Goal: Task Accomplishment & Management: Use online tool/utility

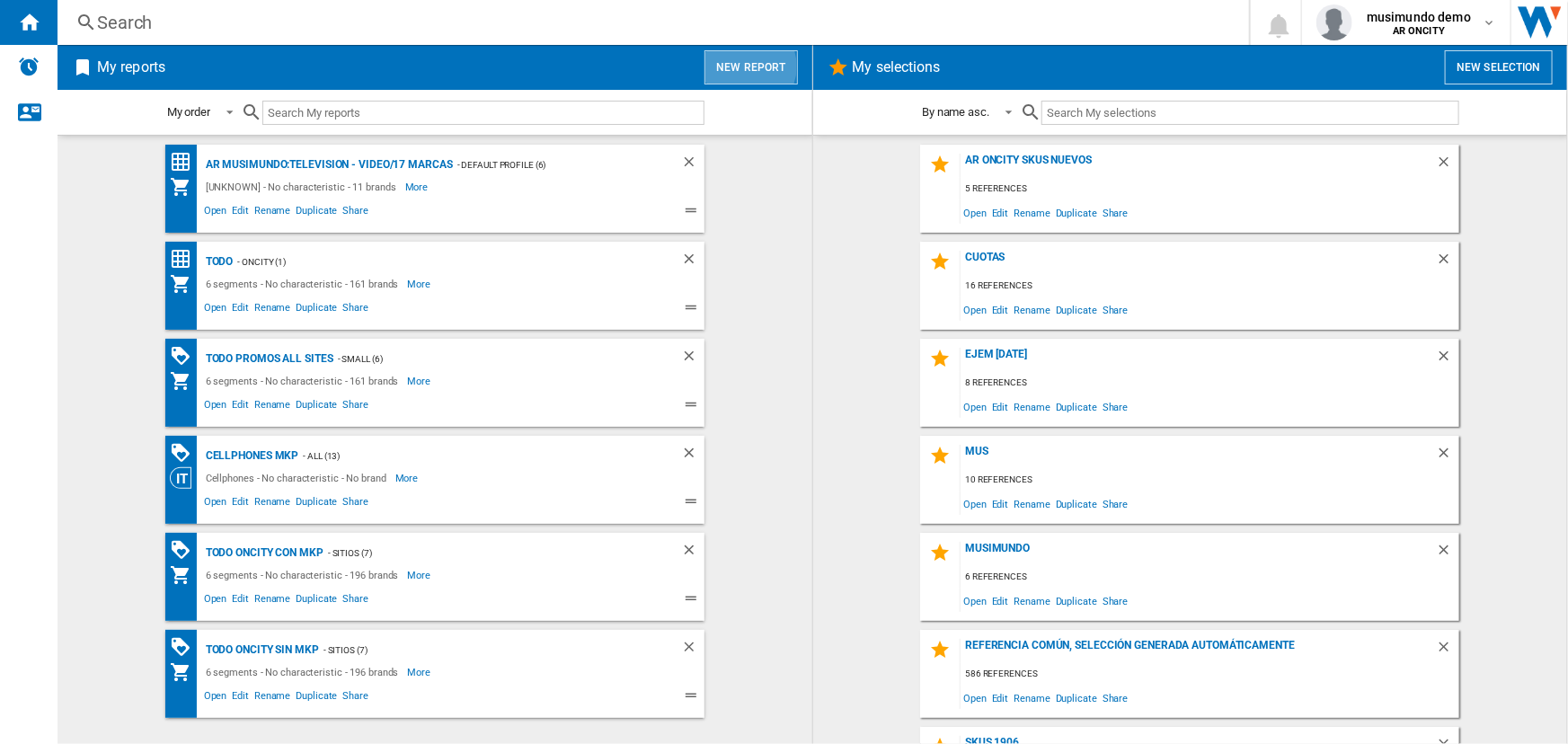
click at [746, 66] on button "New report" at bounding box center [751, 67] width 93 height 34
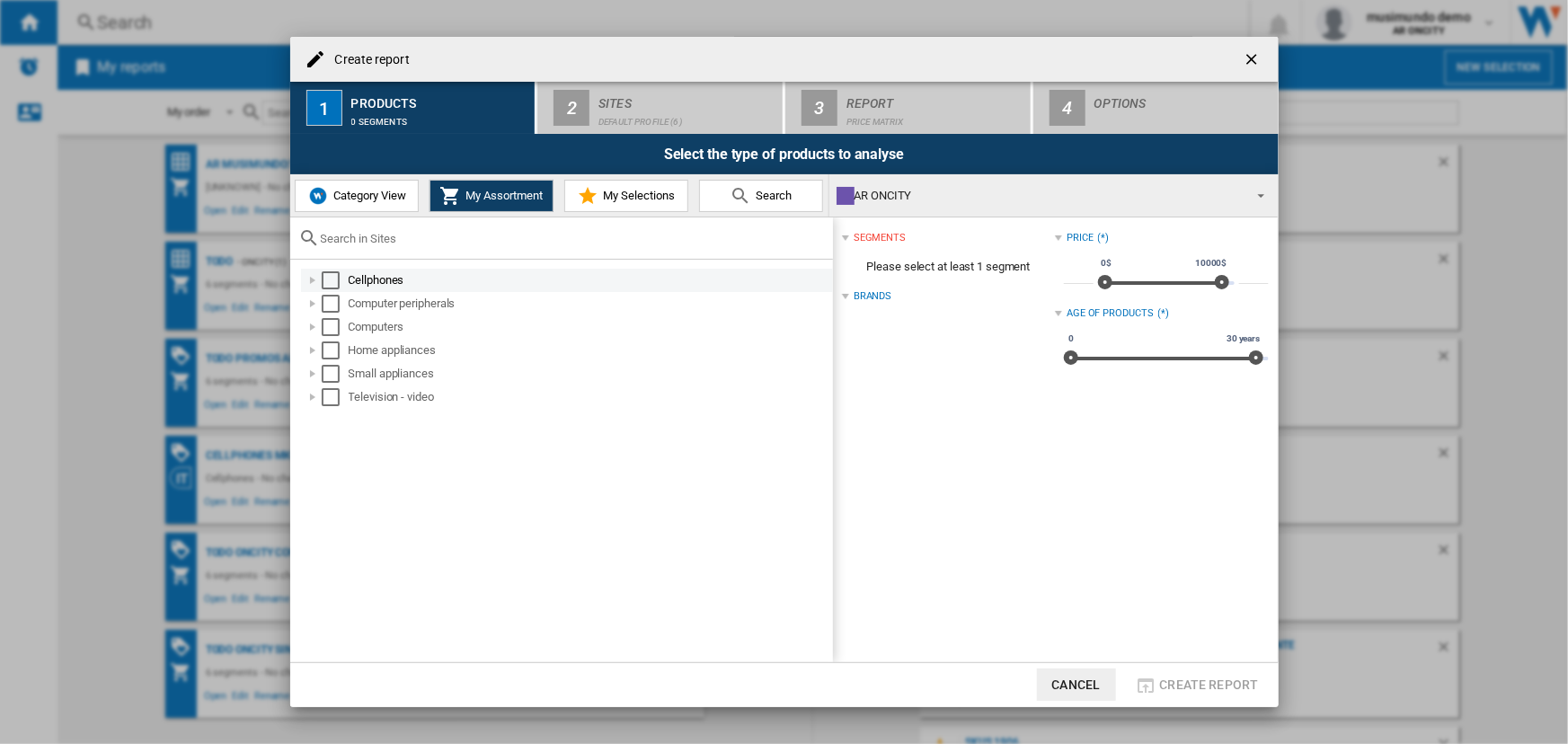
click at [322, 276] on div "Select" at bounding box center [330, 280] width 18 height 18
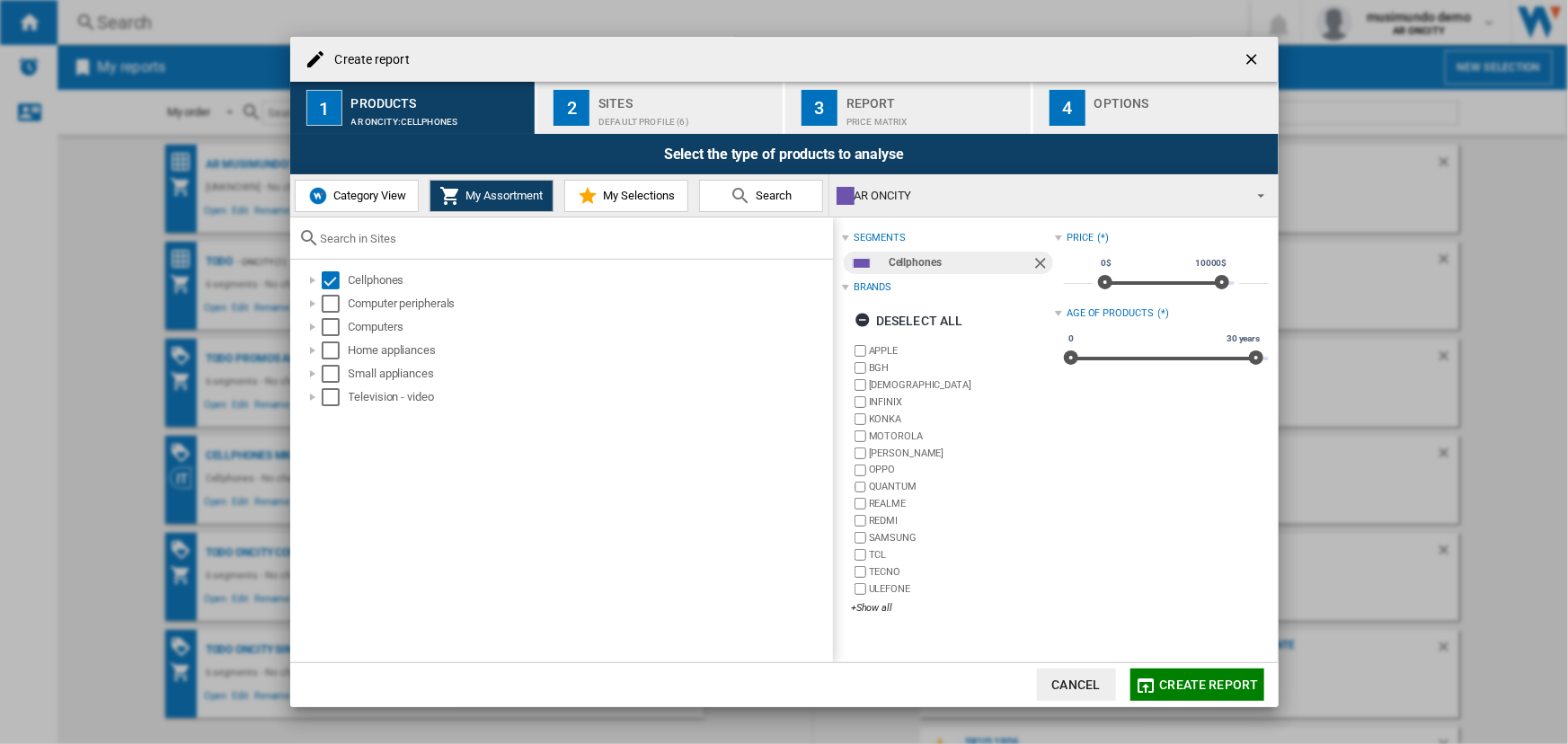
click at [714, 129] on button "2 Sites Default profile (6)" at bounding box center [660, 107] width 247 height 52
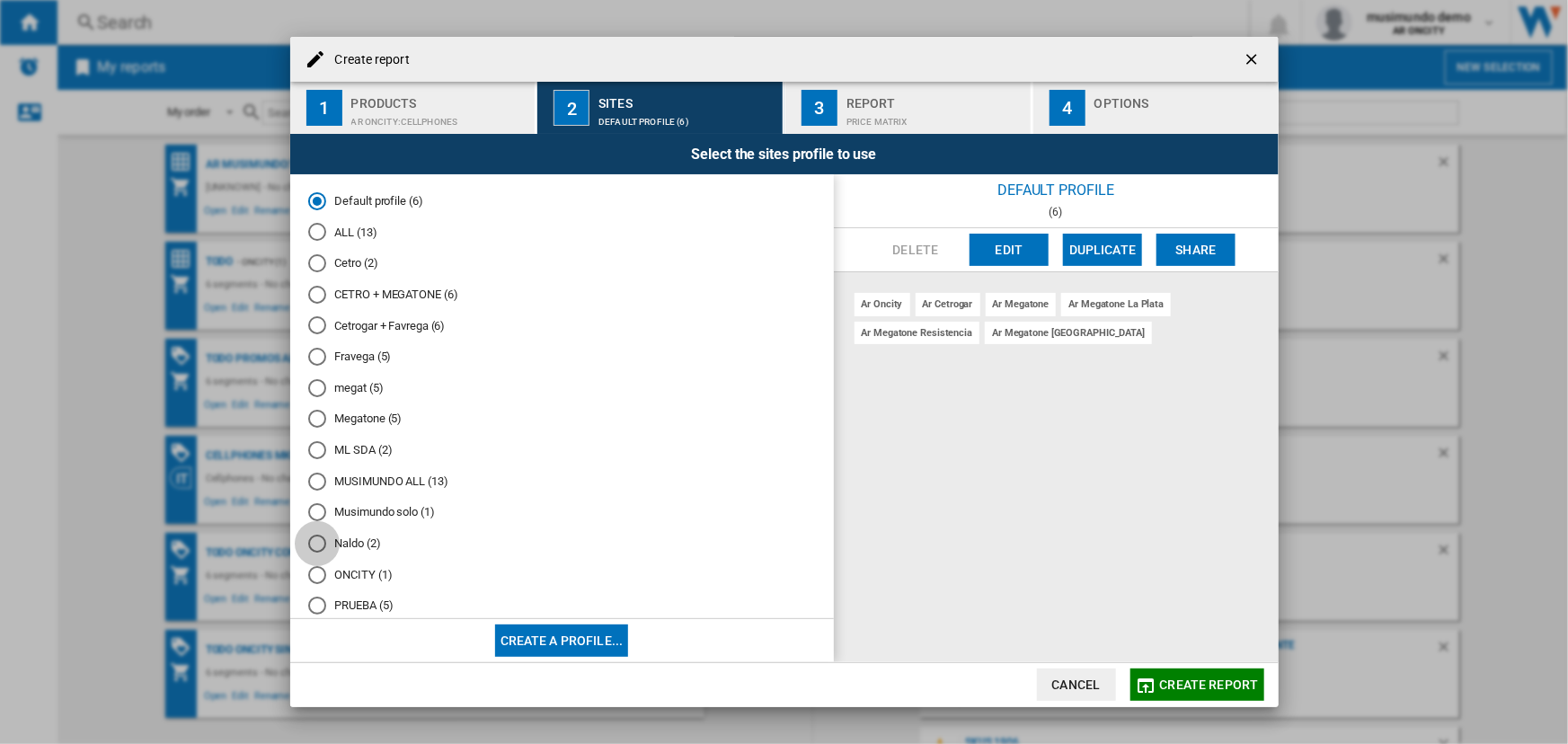
click at [321, 544] on div "Naldo (2)" at bounding box center [317, 543] width 18 height 18
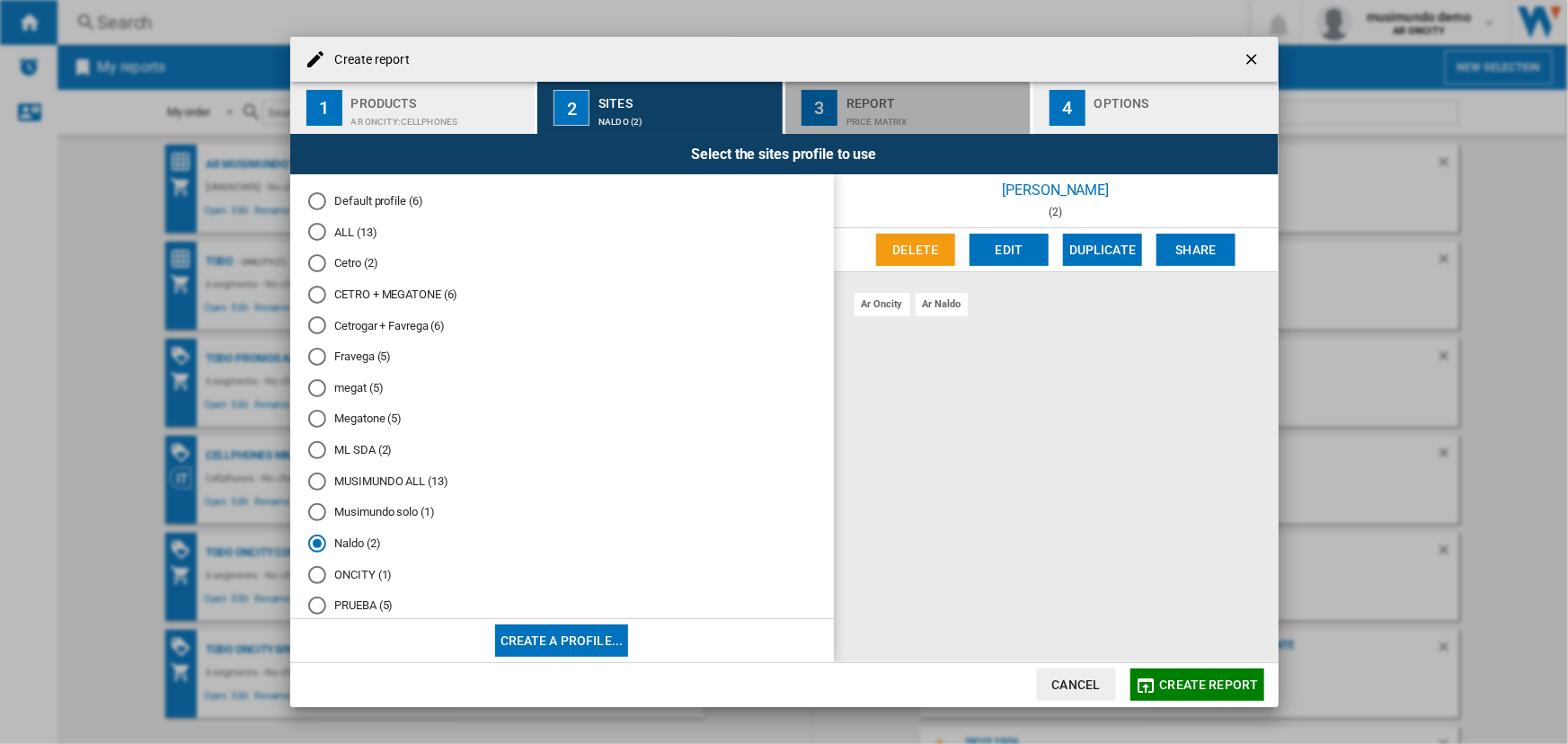
click at [899, 116] on div "Price Matrix" at bounding box center [935, 116] width 177 height 19
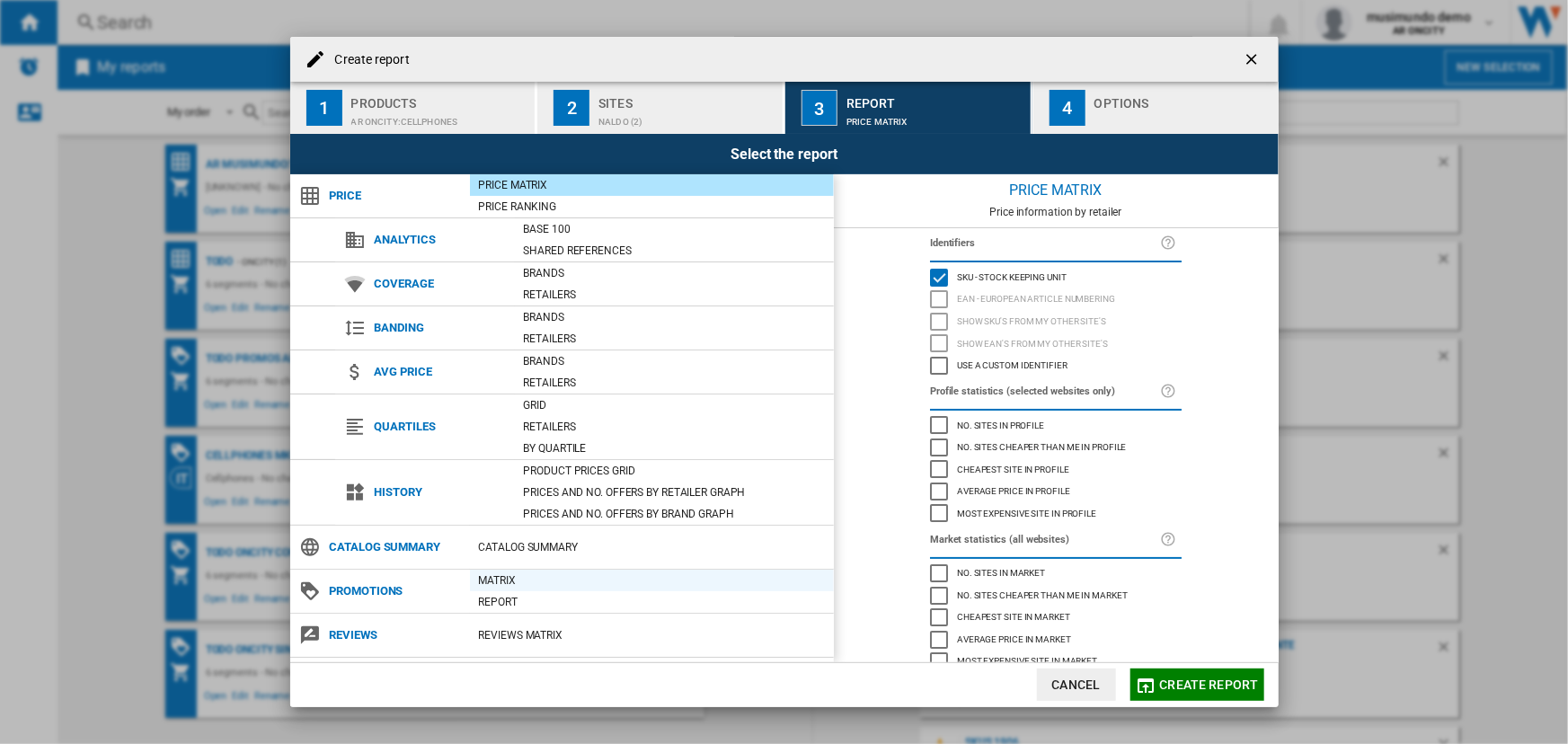
click at [492, 574] on div "Matrix" at bounding box center [651, 580] width 364 height 18
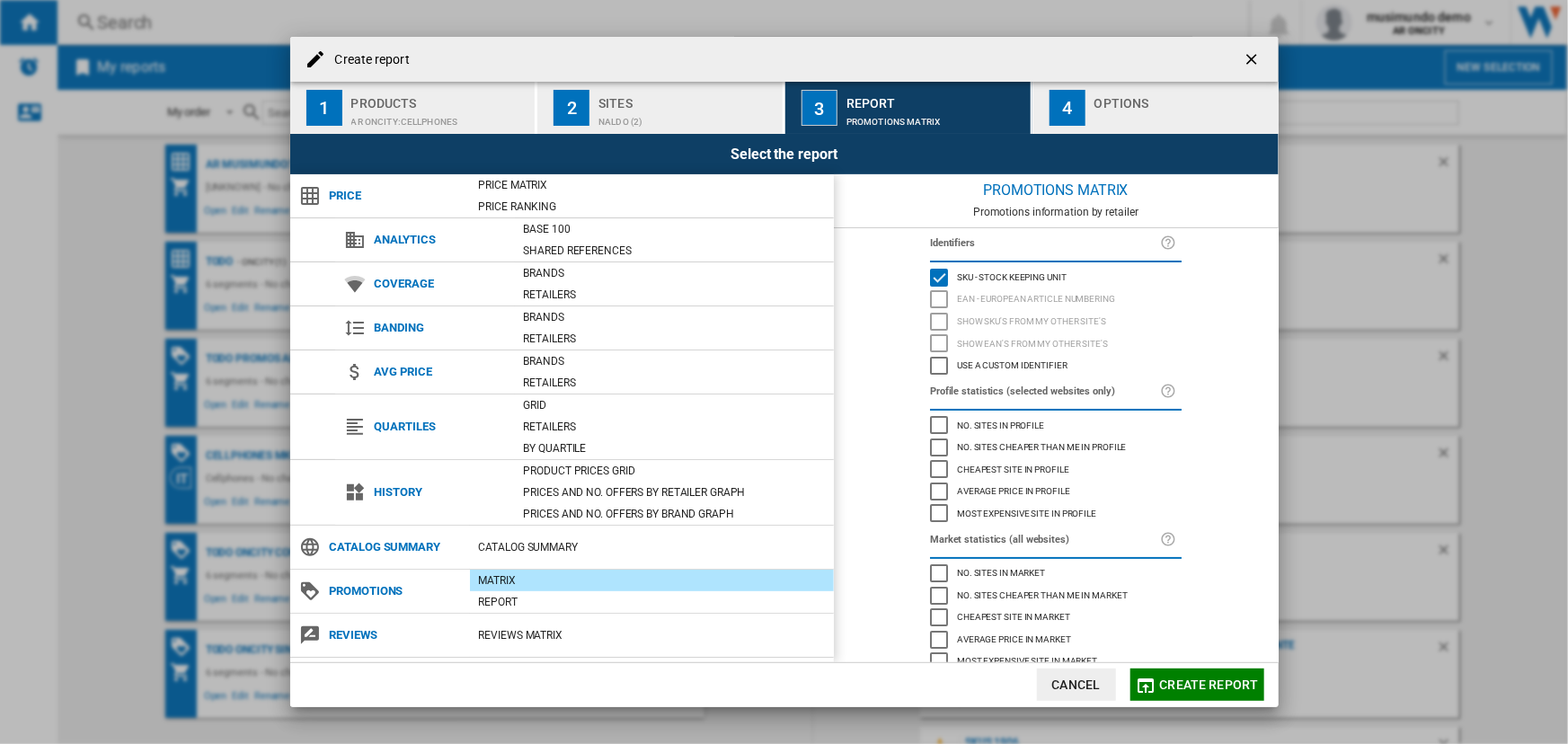
drag, startPoint x: 1186, startPoint y: 677, endPoint x: 1175, endPoint y: 676, distance: 11.0
click at [1179, 678] on span "Create report" at bounding box center [1209, 684] width 99 height 15
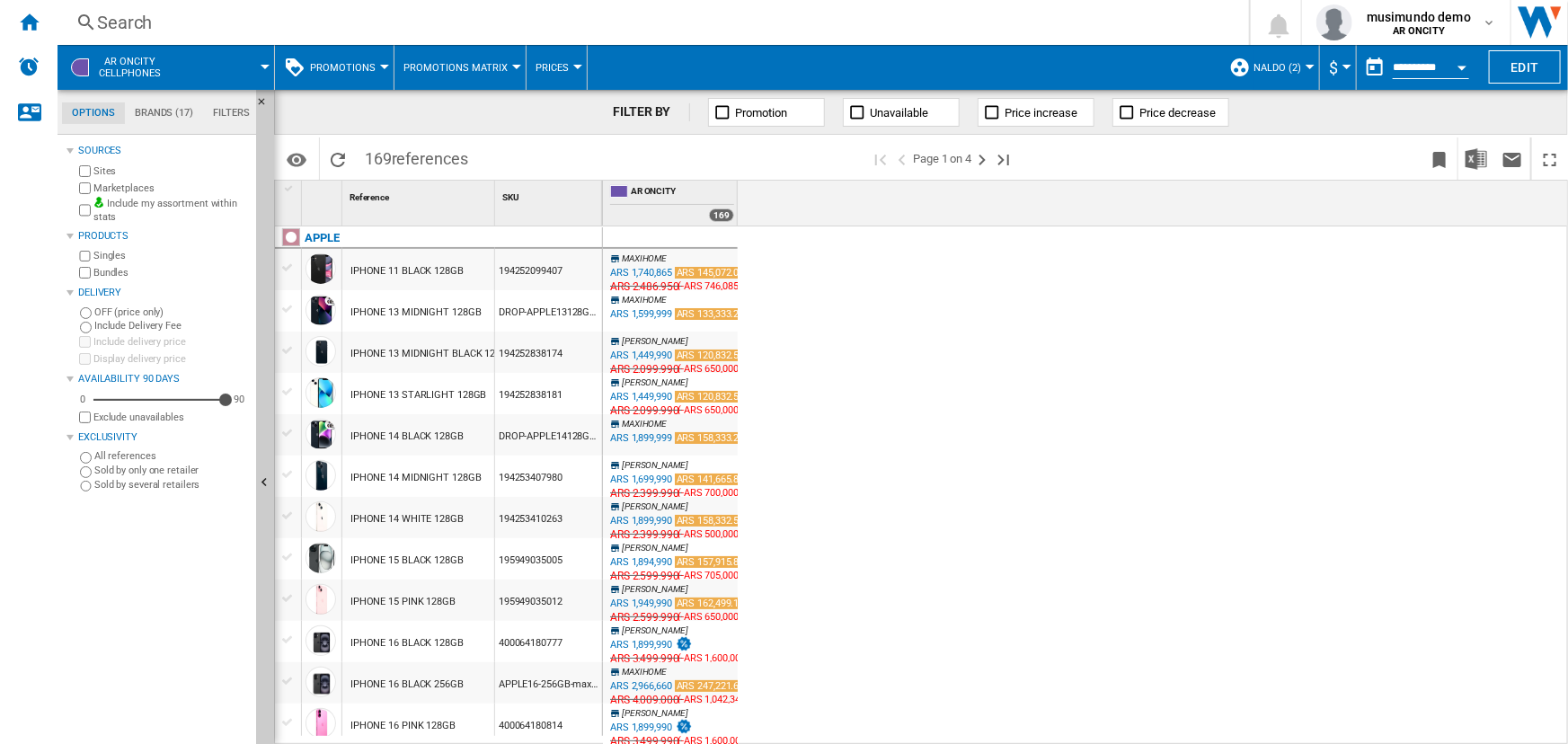
click at [162, 482] on label "Sold by several retailers" at bounding box center [171, 485] width 155 height 14
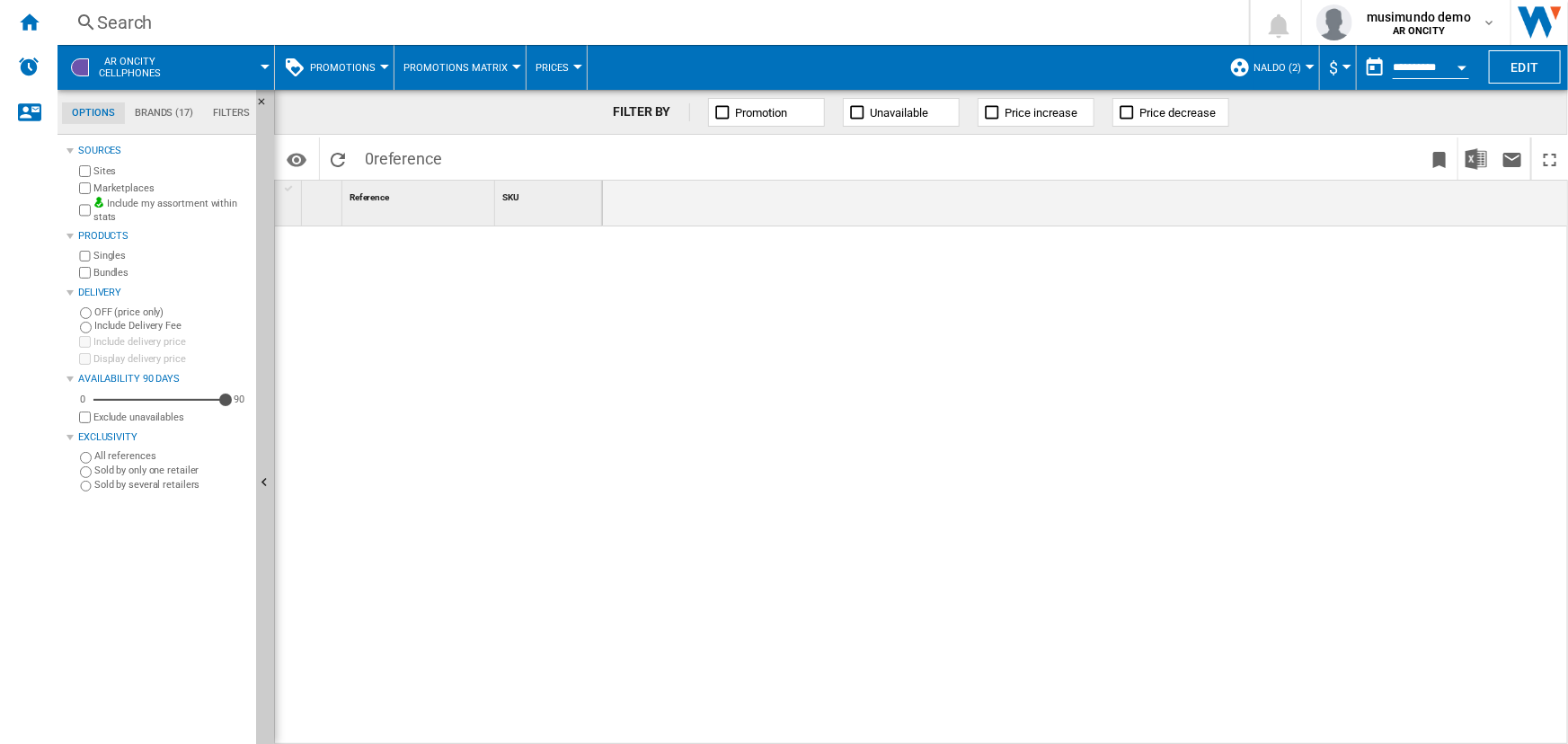
click at [234, 60] on span at bounding box center [226, 68] width 79 height 45
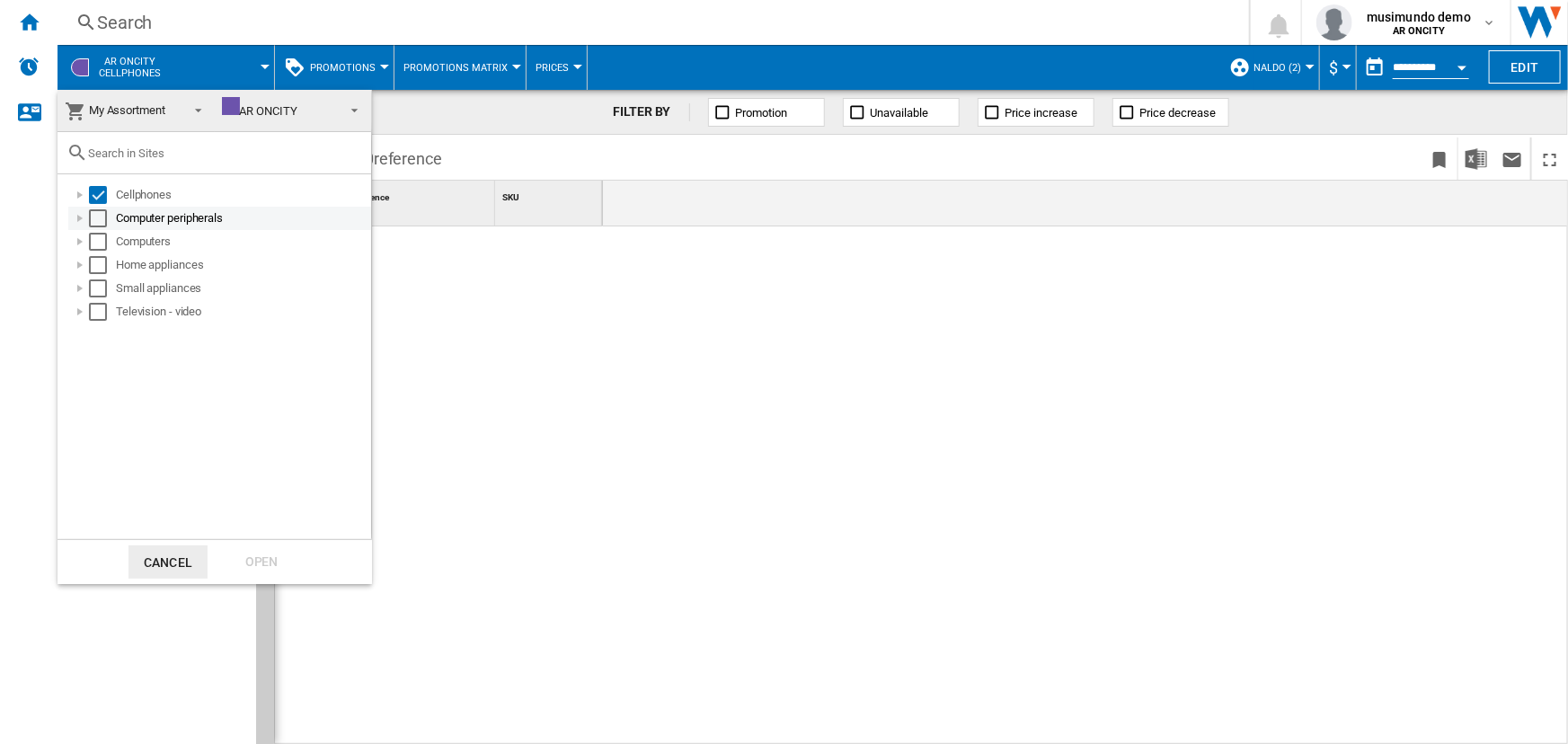
click at [97, 214] on div "Select" at bounding box center [98, 218] width 18 height 18
click at [99, 233] on div "Select" at bounding box center [98, 241] width 18 height 18
click at [99, 216] on div "Select" at bounding box center [98, 218] width 18 height 18
click at [98, 261] on div "Select" at bounding box center [98, 265] width 18 height 18
click at [99, 292] on div "Select" at bounding box center [98, 289] width 18 height 18
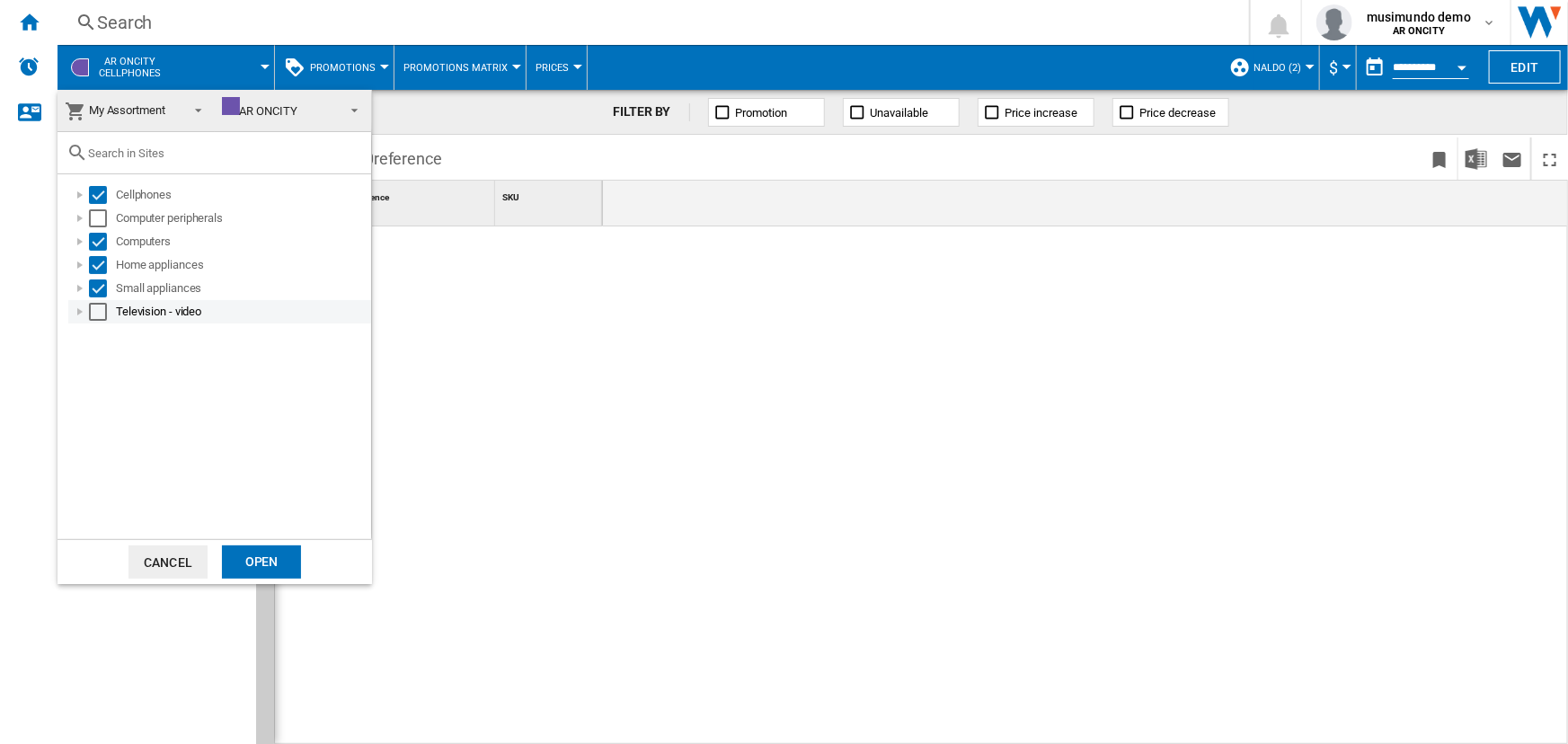
click at [106, 313] on div "Select" at bounding box center [98, 311] width 18 height 18
click at [107, 249] on md-checkbox "Select" at bounding box center [102, 241] width 27 height 18
click at [260, 565] on div "Open" at bounding box center [261, 562] width 79 height 34
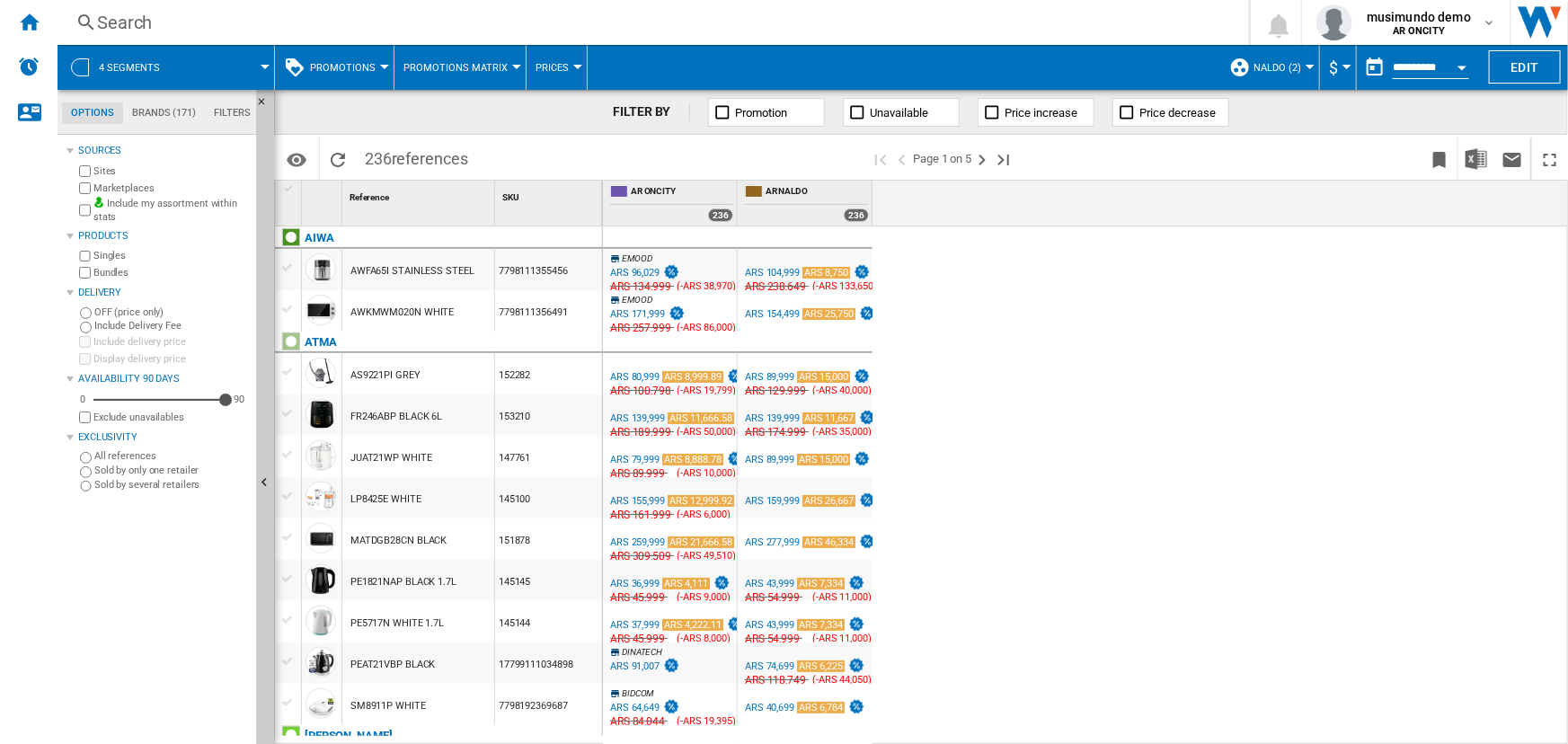
click at [788, 271] on div "ARS 104,999" at bounding box center [773, 273] width 55 height 12
click at [335, 64] on span "Promotions" at bounding box center [343, 68] width 66 height 12
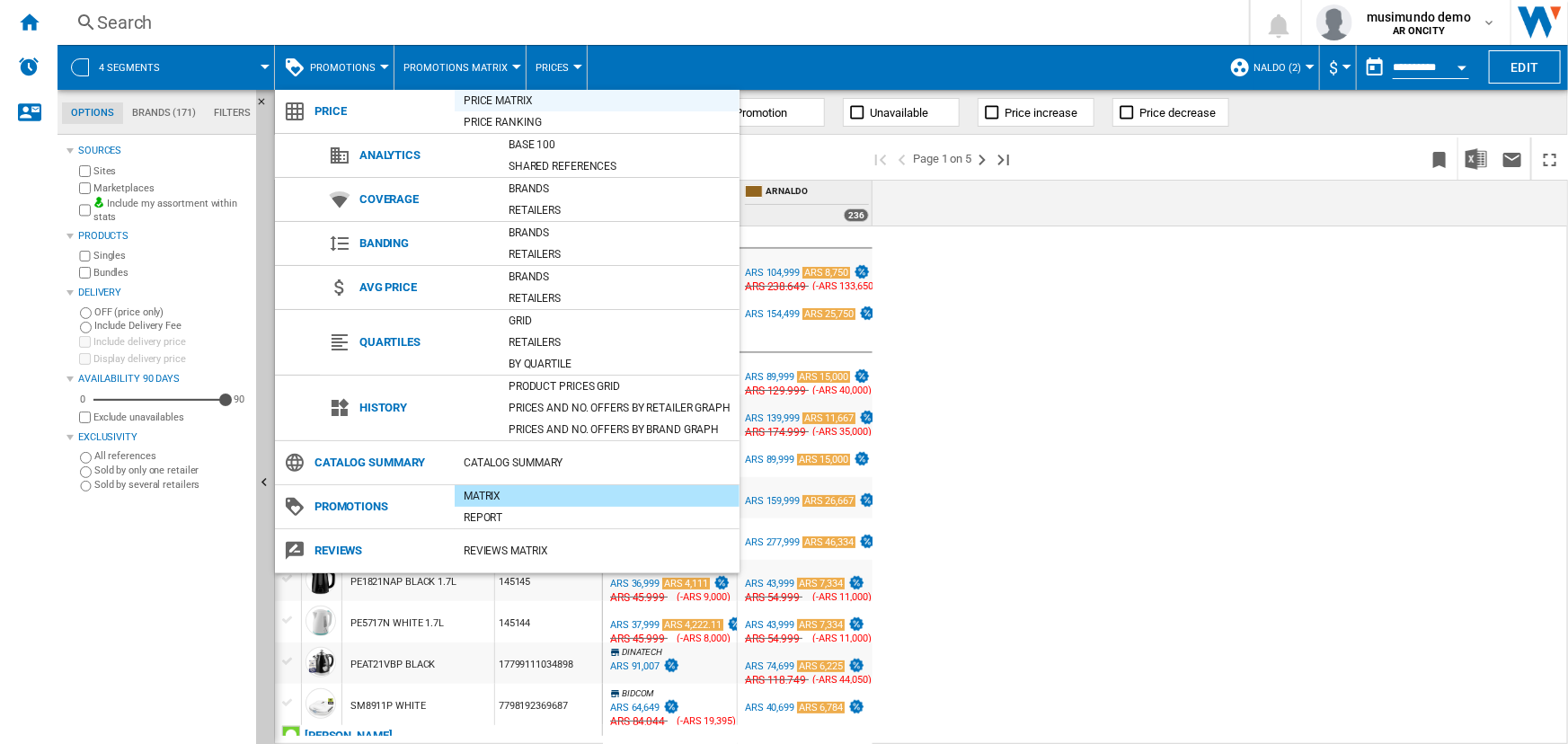
click at [503, 101] on div "Price Matrix" at bounding box center [596, 101] width 285 height 18
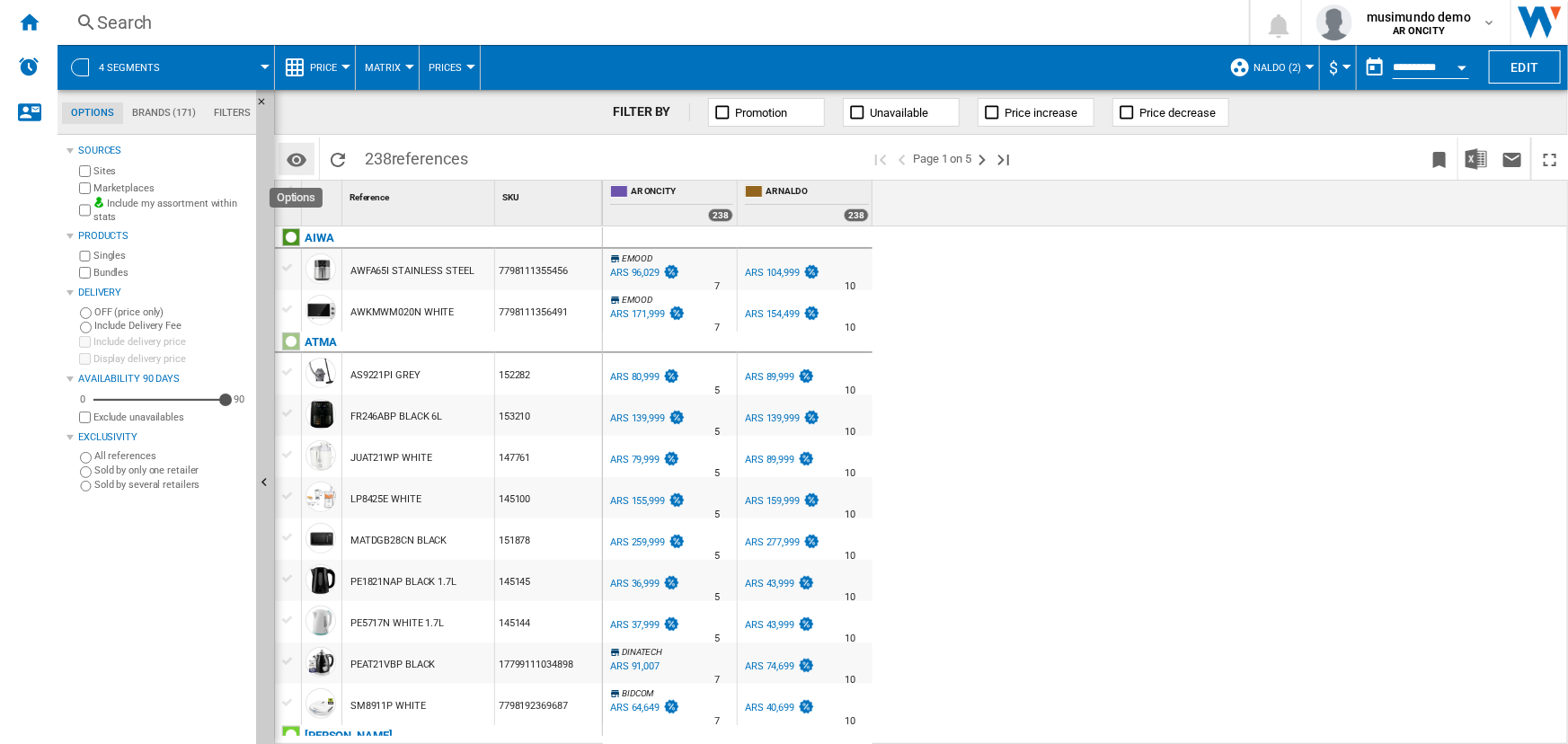
click at [308, 148] on button "Options" at bounding box center [297, 159] width 35 height 33
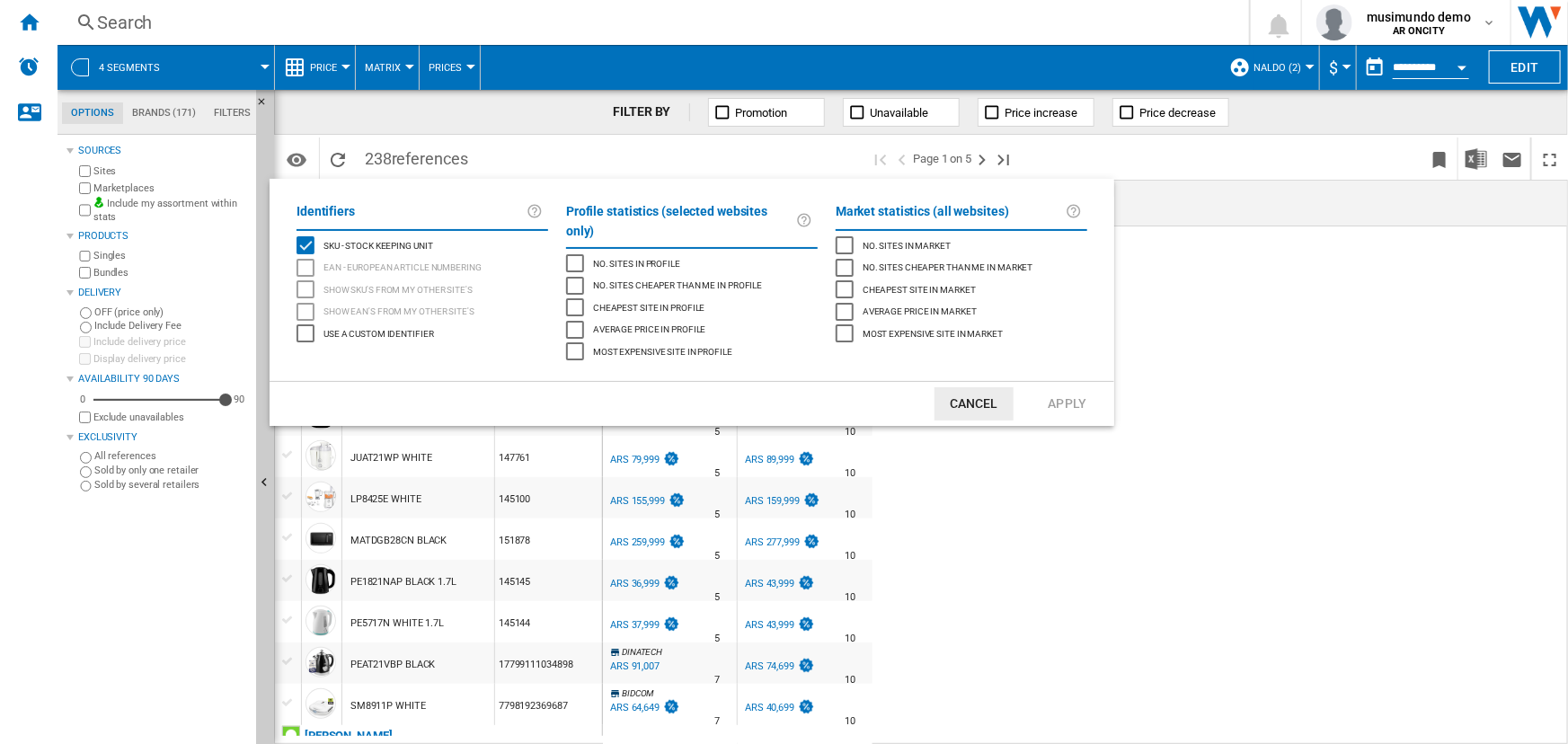
click at [1174, 234] on md-backdrop at bounding box center [784, 372] width 1568 height 744
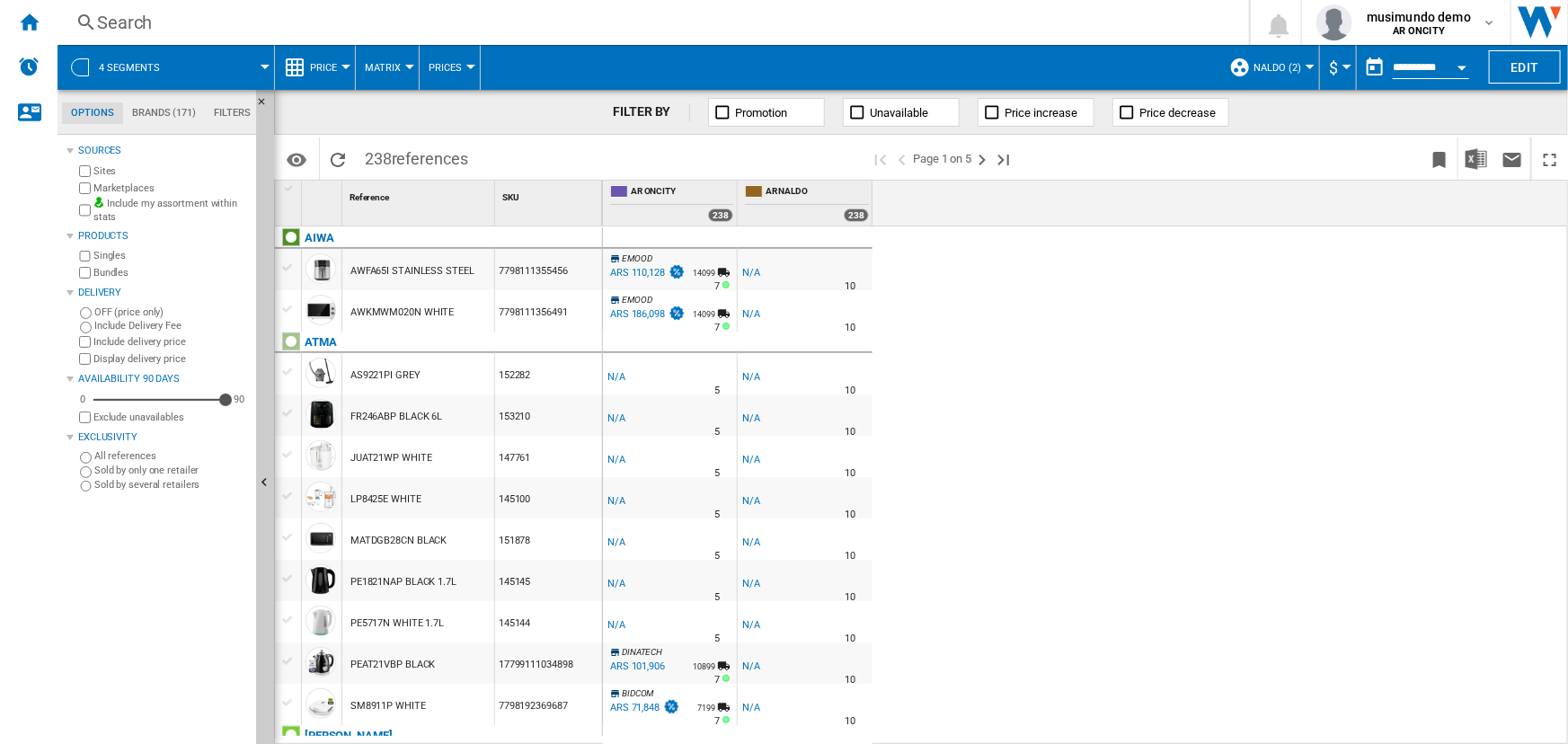
click at [245, 16] on div "Search" at bounding box center [648, 23] width 1105 height 26
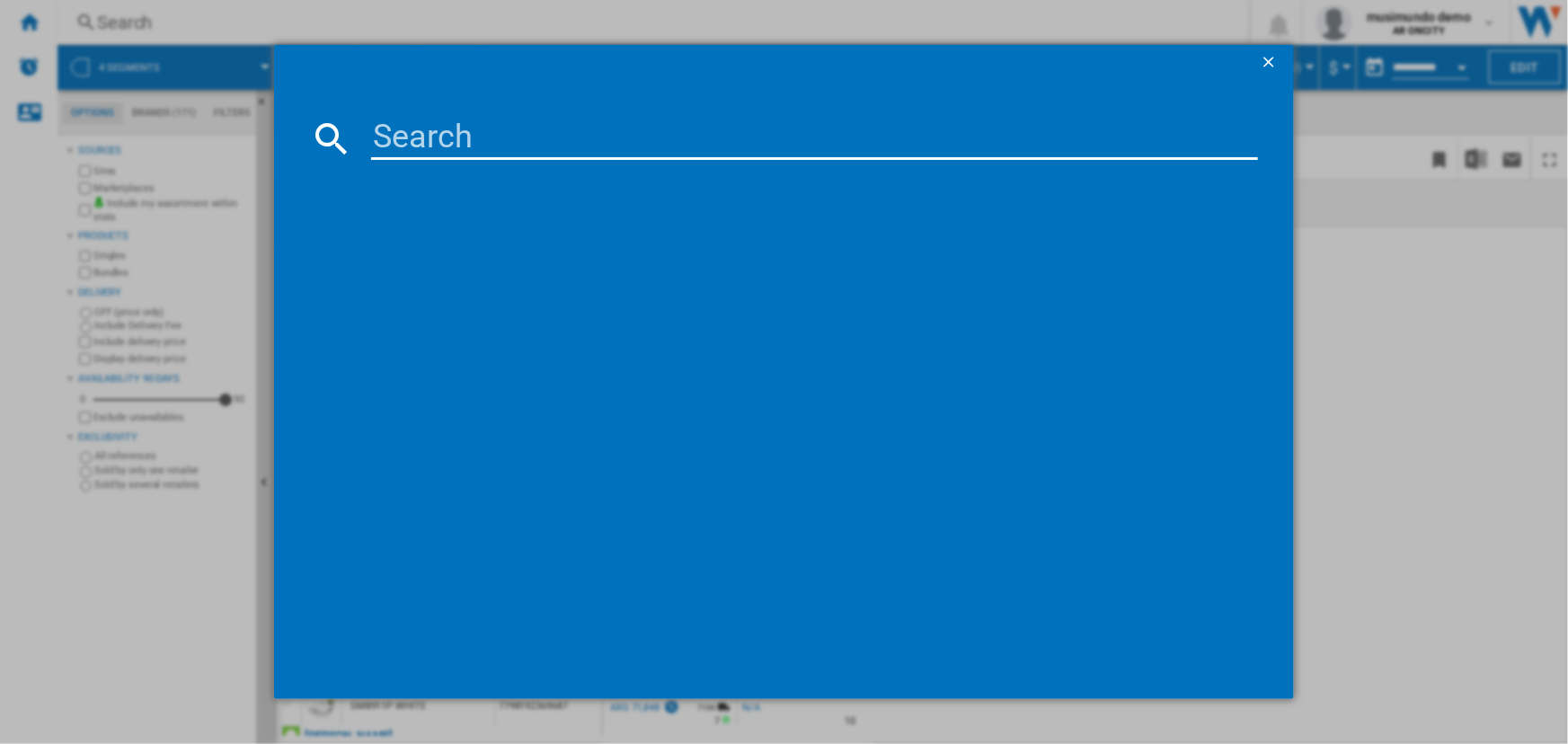
click at [577, 144] on input at bounding box center [813, 139] width 886 height 43
type input "if43s"
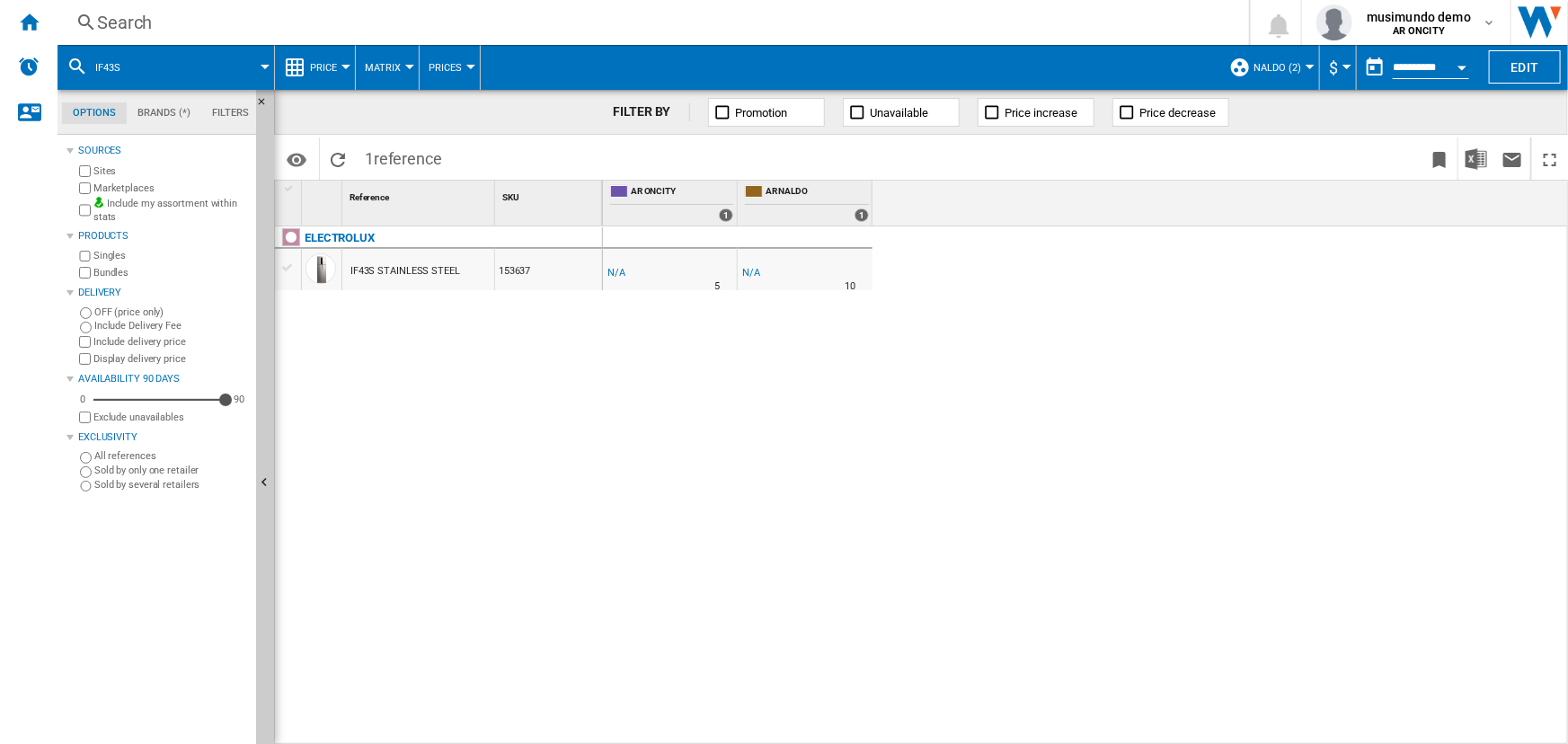
click at [1286, 64] on span "Naldo (2)" at bounding box center [1277, 68] width 47 height 12
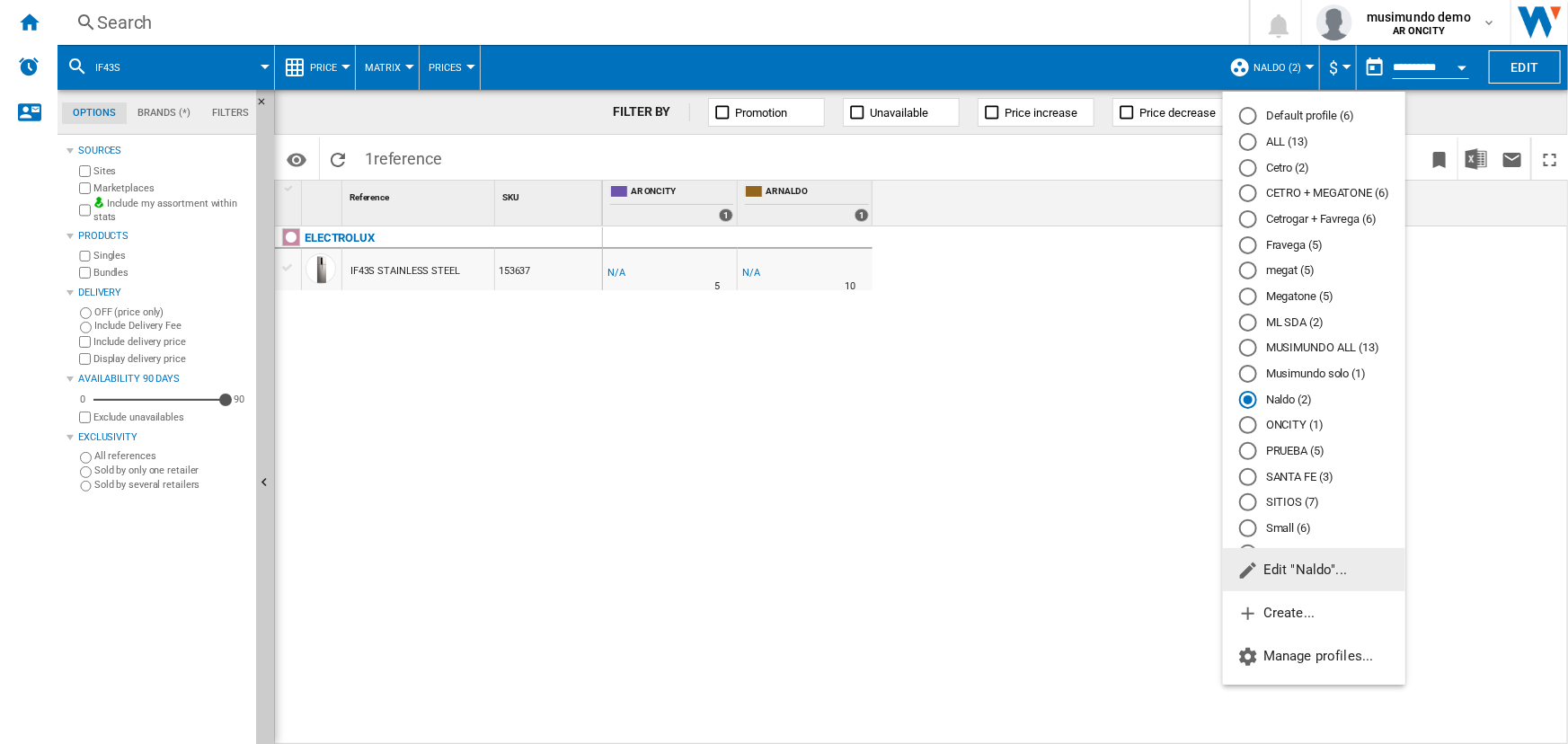
click at [1285, 144] on md-radio-button "ALL (13)" at bounding box center [1314, 142] width 150 height 17
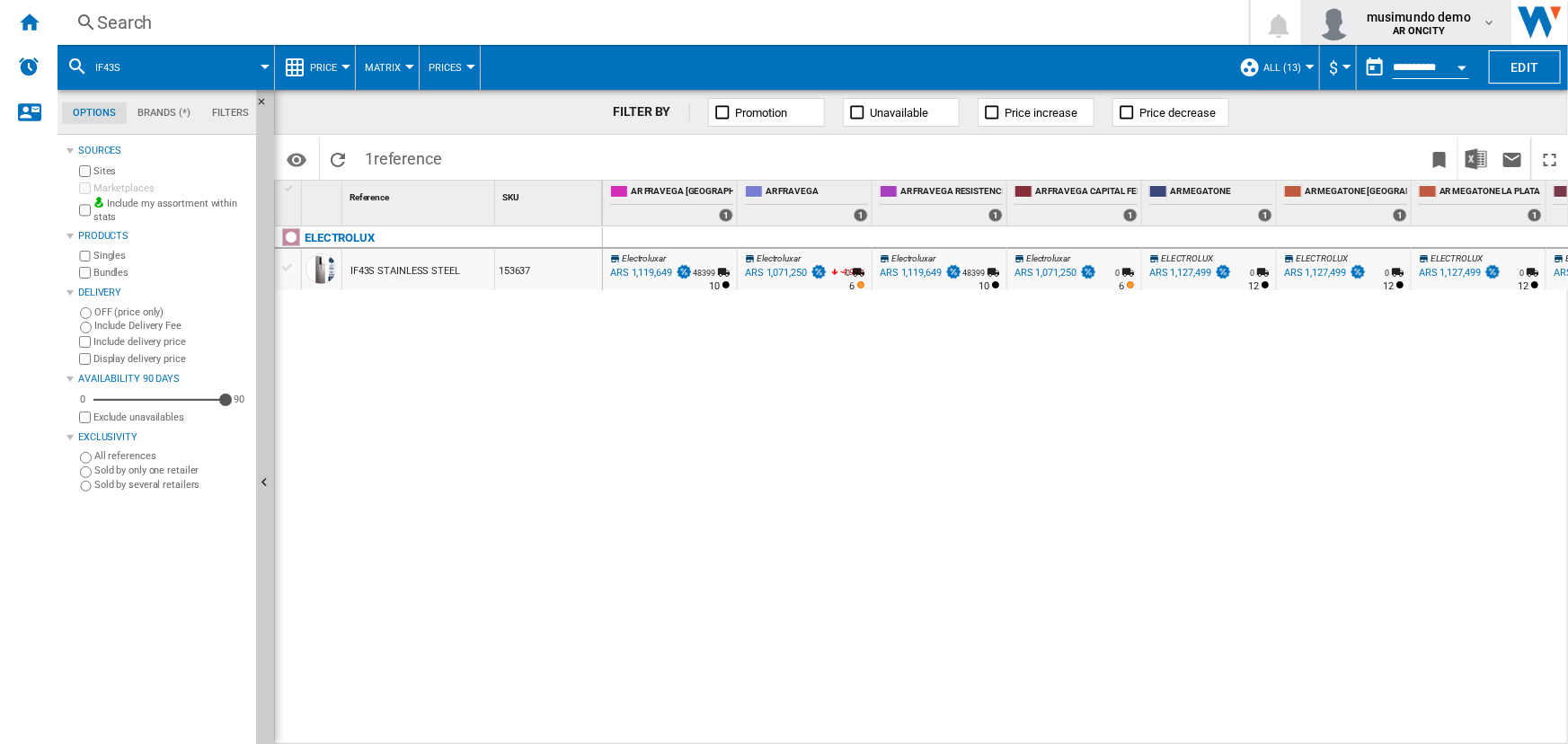
click at [1448, 29] on span "AR ONCITY" at bounding box center [1419, 31] width 104 height 11
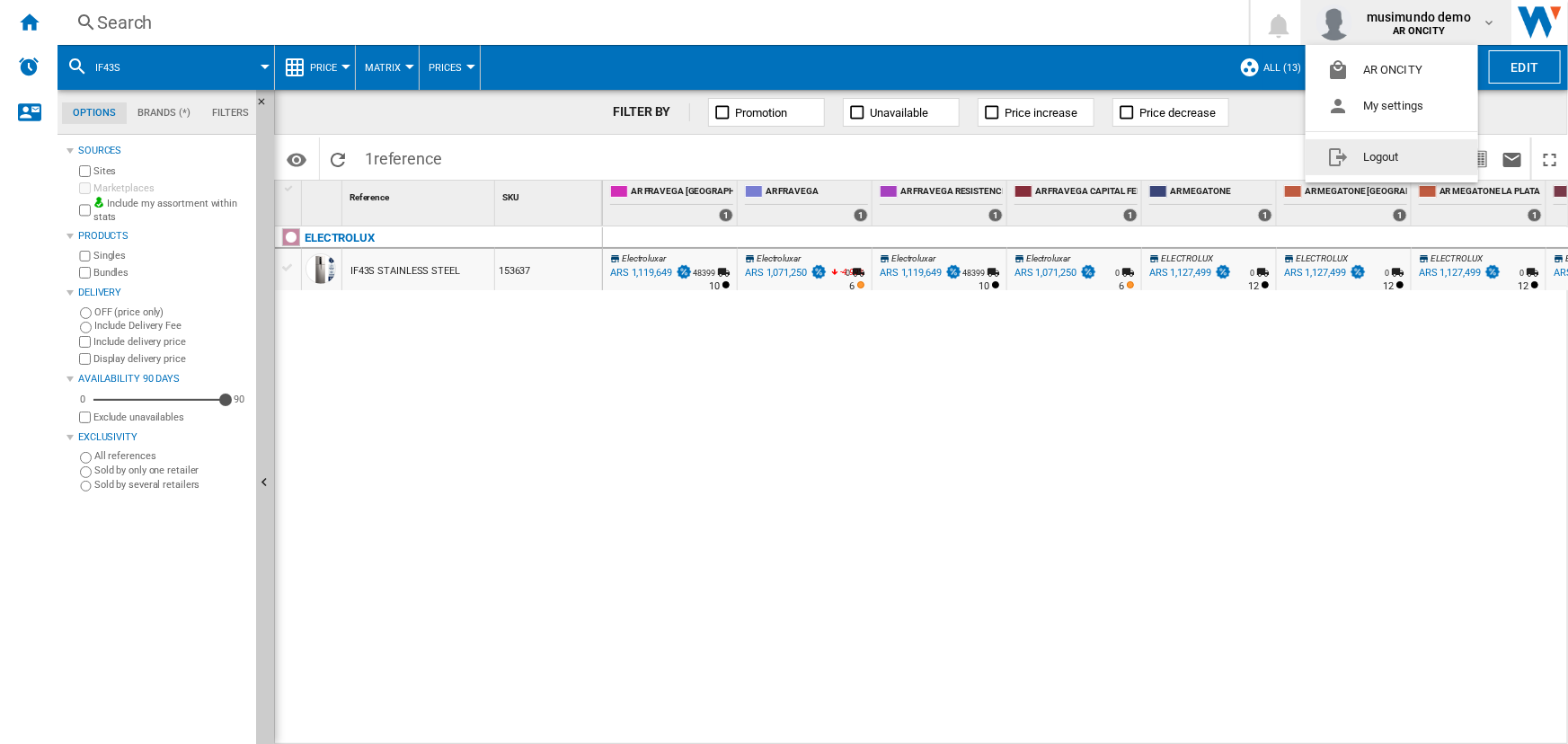
click at [1423, 154] on button "Logout" at bounding box center [1392, 157] width 172 height 35
